Goal: Check status: Check status

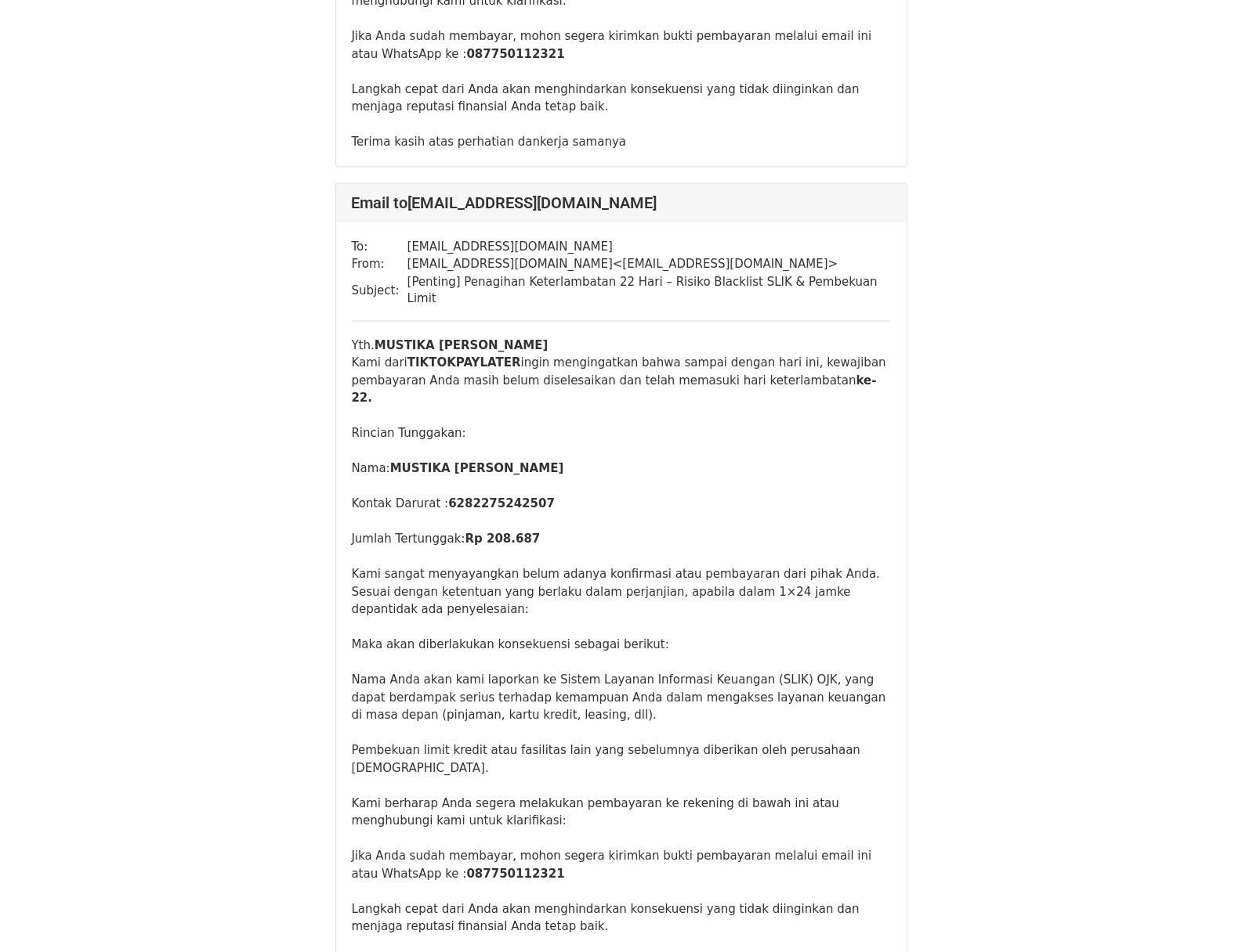
scroll to position [1410, 0]
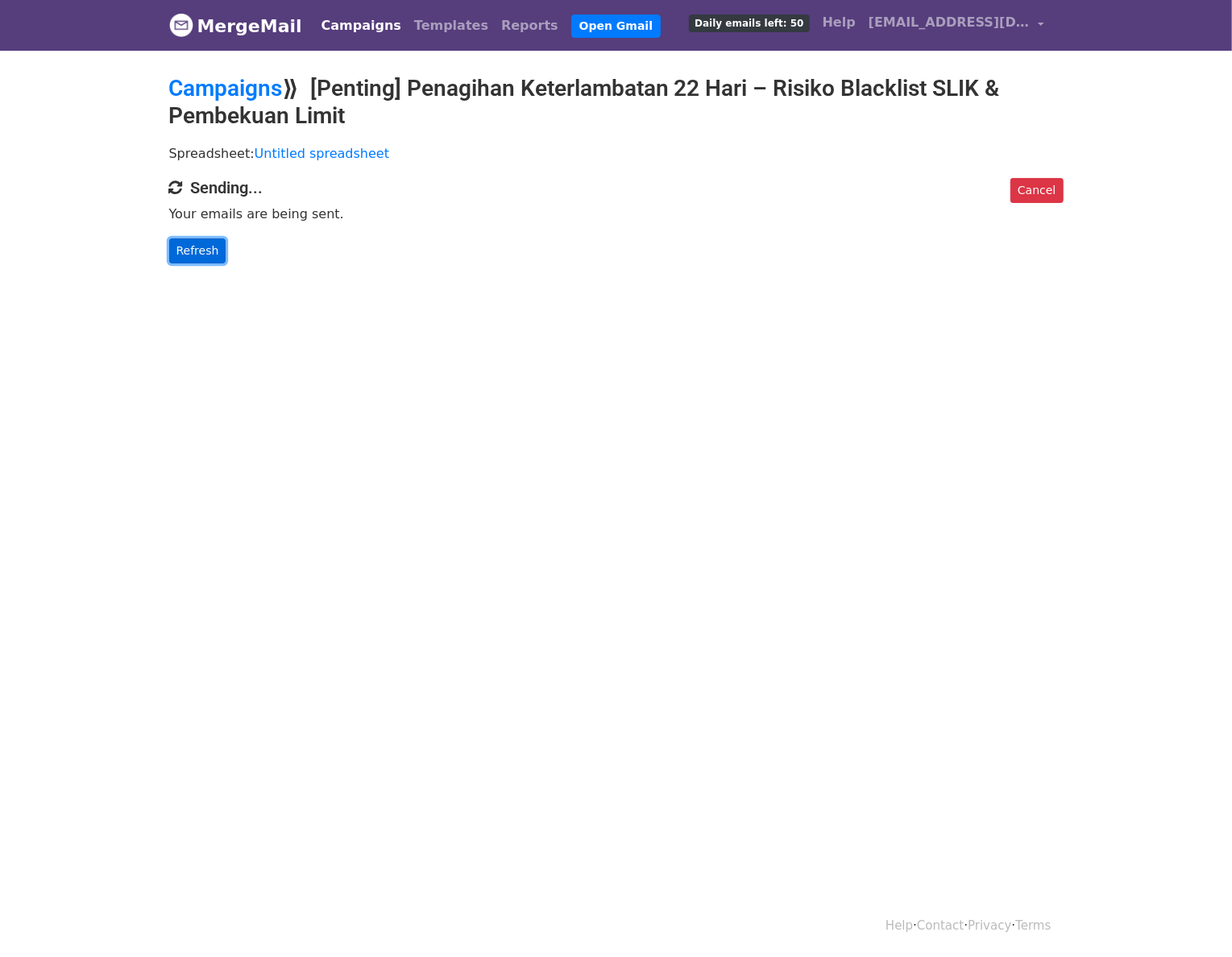
click at [216, 255] on link "Refresh" at bounding box center [198, 251] width 57 height 25
